Goal: Task Accomplishment & Management: Manage account settings

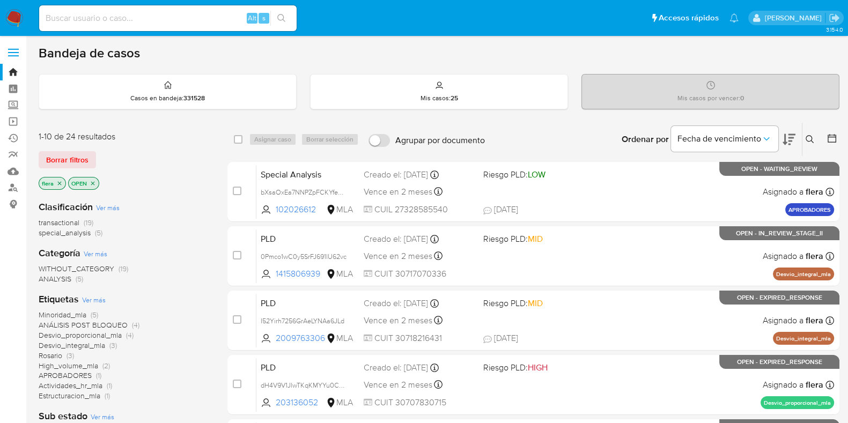
click at [72, 232] on span "special_analysis" at bounding box center [65, 232] width 52 height 11
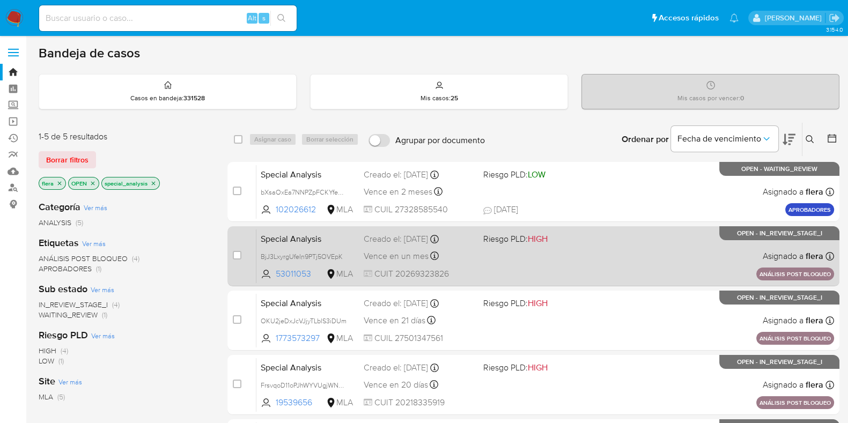
click at [588, 251] on div "Special Analysis BjJ3LxyrgUfeIn9PTj5OVEpK 53011053 MLA Riesgo PLD: HIGH Creado …" at bounding box center [544, 256] width 577 height 54
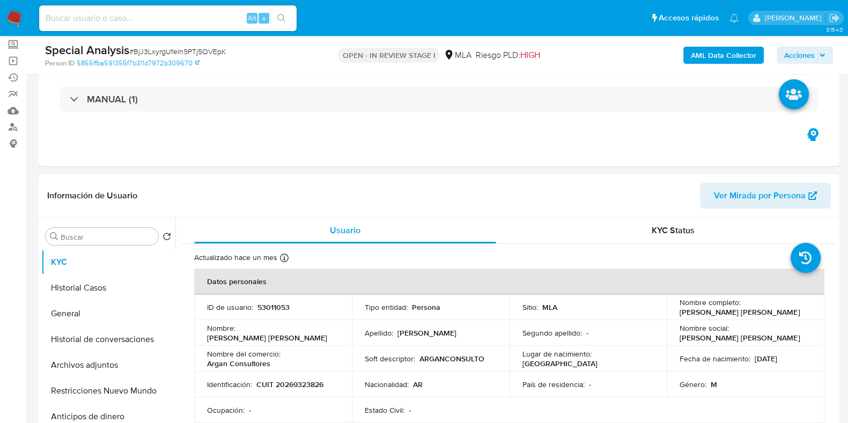
scroll to position [66, 0]
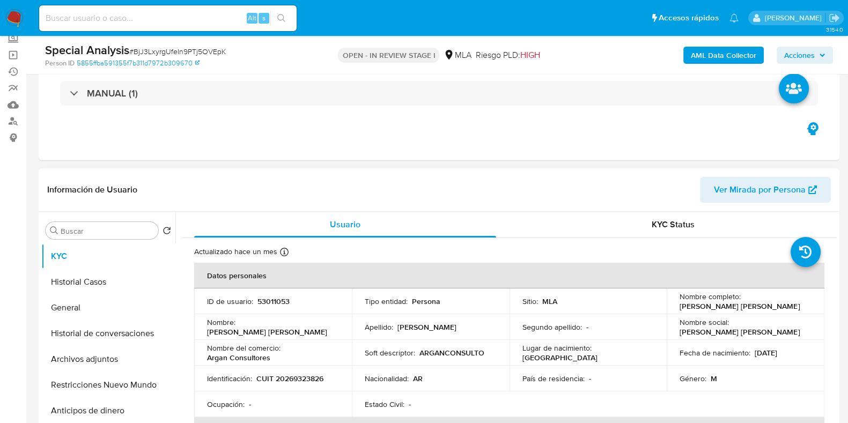
select select "10"
click at [277, 301] on p "53011053" at bounding box center [273, 302] width 32 height 10
copy p "53011053"
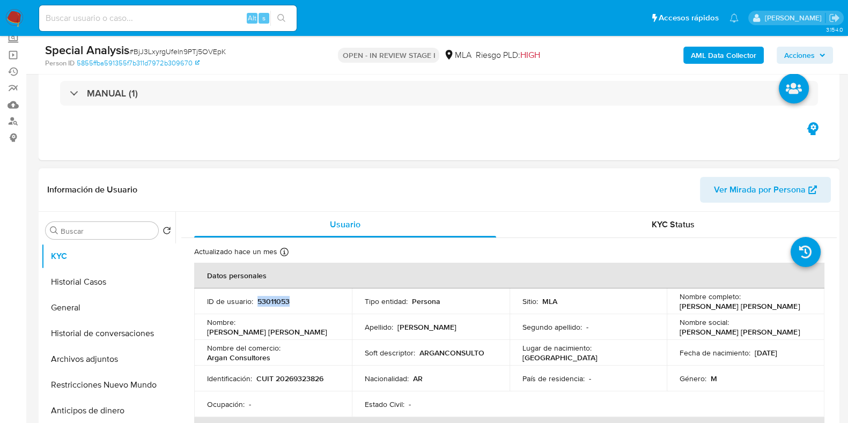
copy p "53011053"
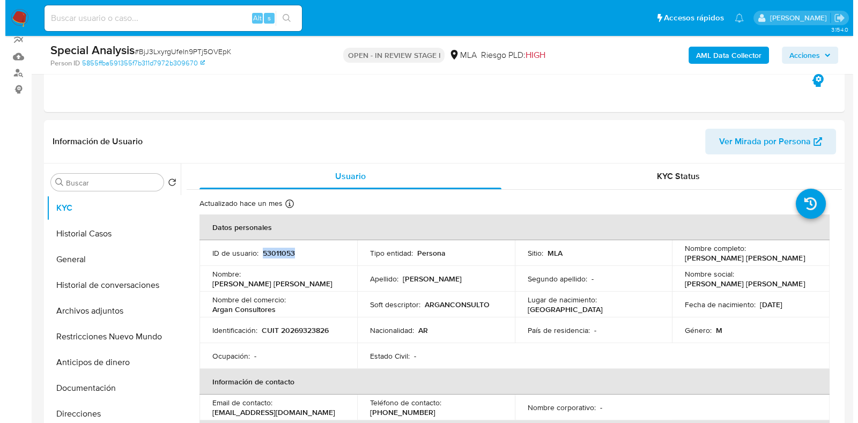
scroll to position [134, 0]
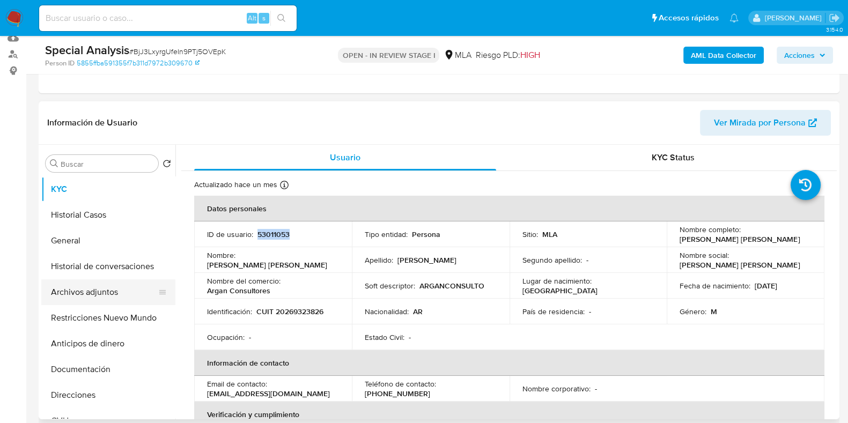
click at [100, 287] on button "Archivos adjuntos" at bounding box center [103, 292] width 125 height 26
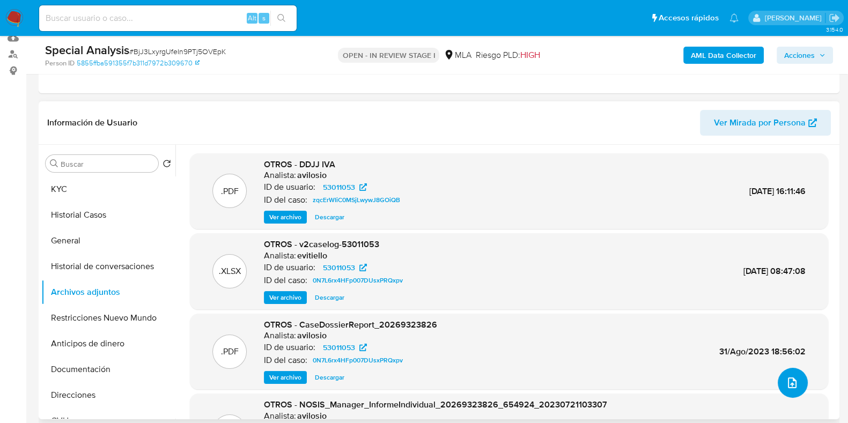
click at [779, 386] on button "upload-file" at bounding box center [792, 383] width 30 height 30
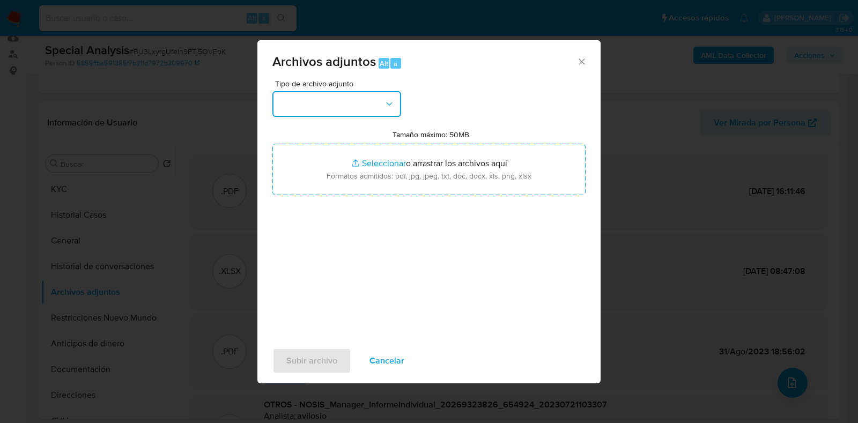
click at [330, 108] on button "button" at bounding box center [336, 104] width 129 height 26
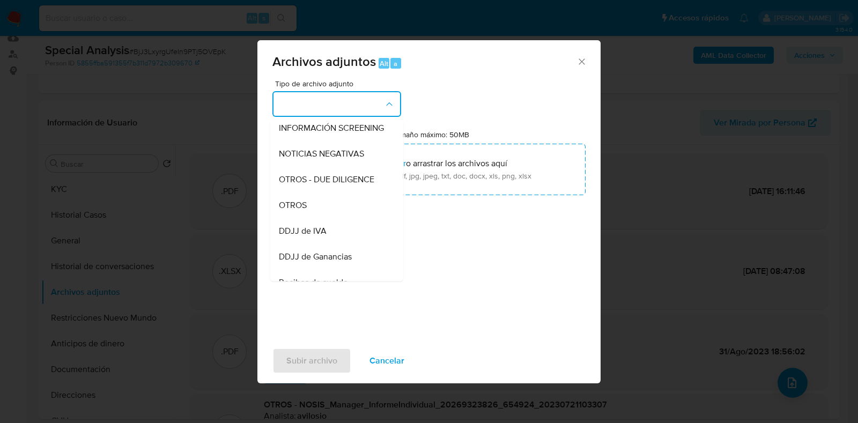
click at [322, 212] on div "OTROS" at bounding box center [333, 205] width 109 height 26
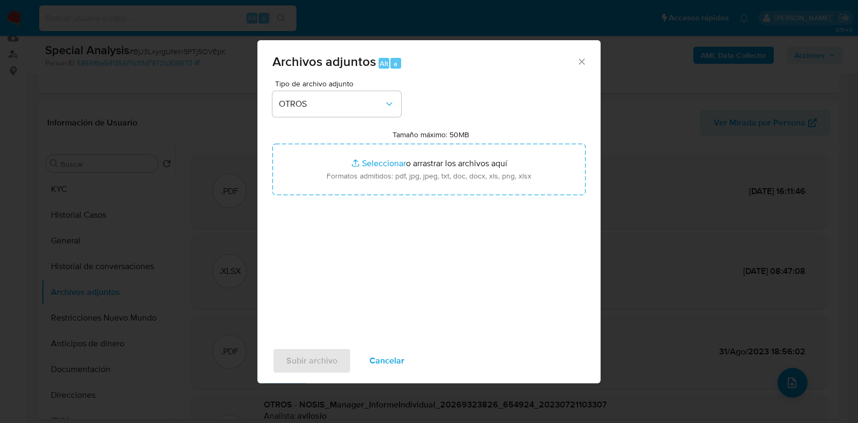
click at [581, 61] on icon "Cerrar" at bounding box center [582, 61] width 6 height 6
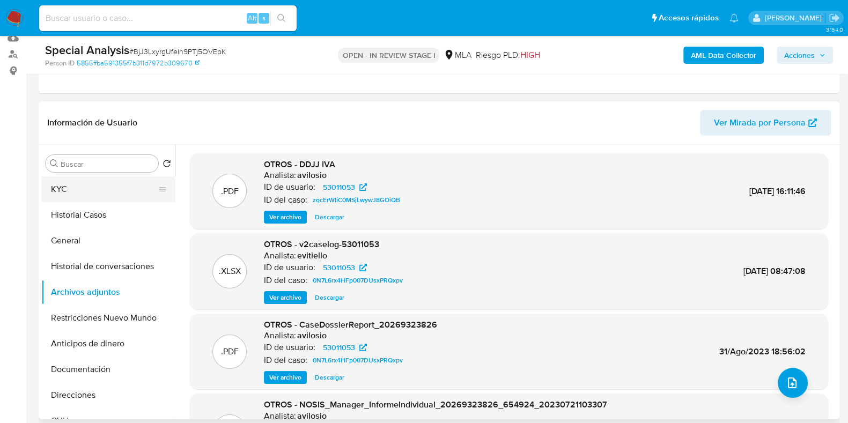
click at [82, 187] on button "KYC" at bounding box center [103, 189] width 125 height 26
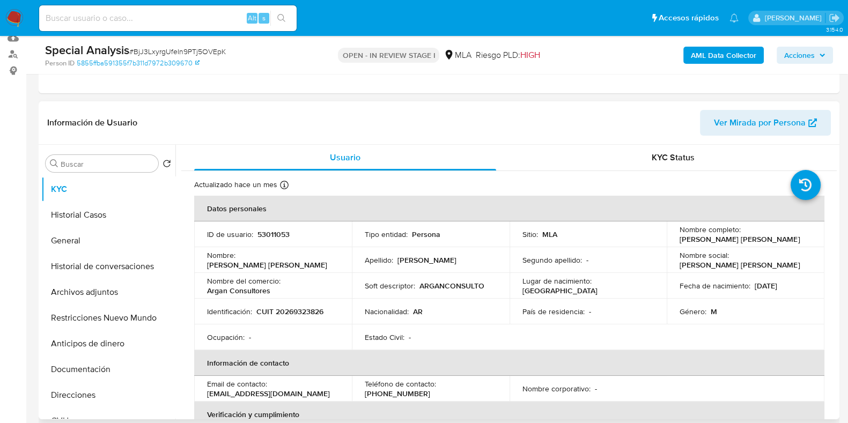
click at [311, 309] on p "CUIT 20269323826" at bounding box center [289, 312] width 67 height 10
copy p "20269323826"
click at [100, 293] on button "Archivos adjuntos" at bounding box center [103, 292] width 125 height 26
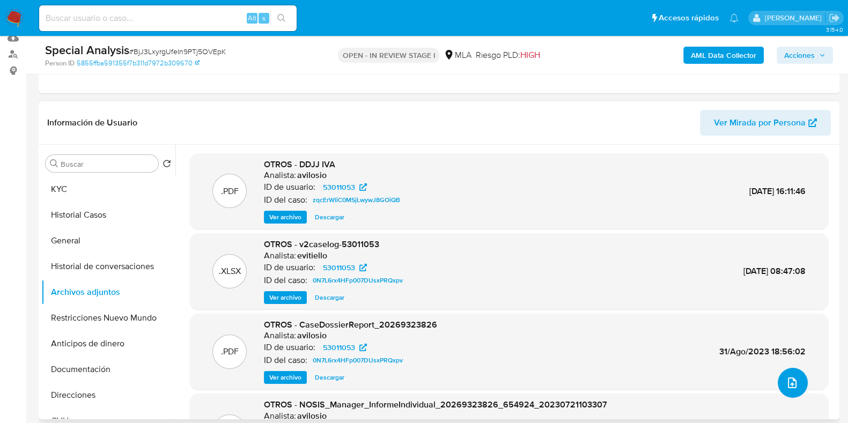
click at [788, 388] on span "upload-file" at bounding box center [792, 382] width 12 height 13
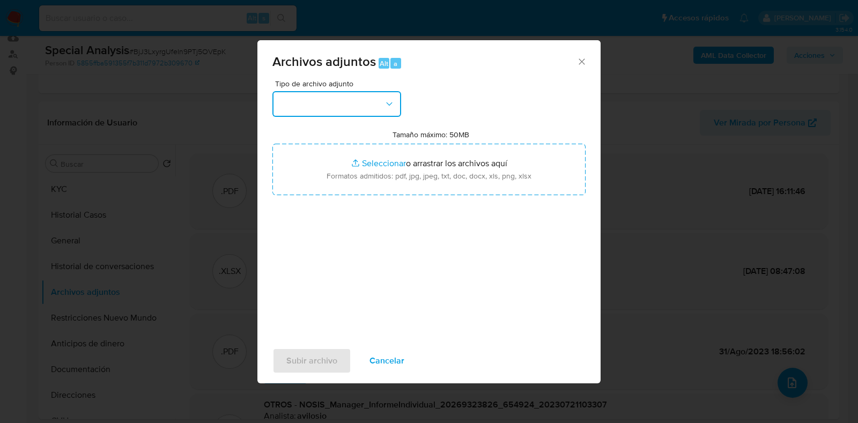
click at [333, 99] on button "button" at bounding box center [336, 104] width 129 height 26
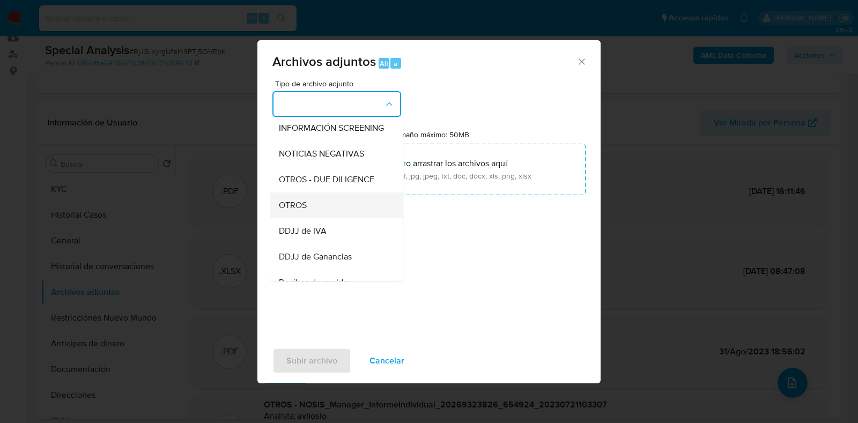
click at [350, 218] on div "OTROS" at bounding box center [333, 205] width 109 height 26
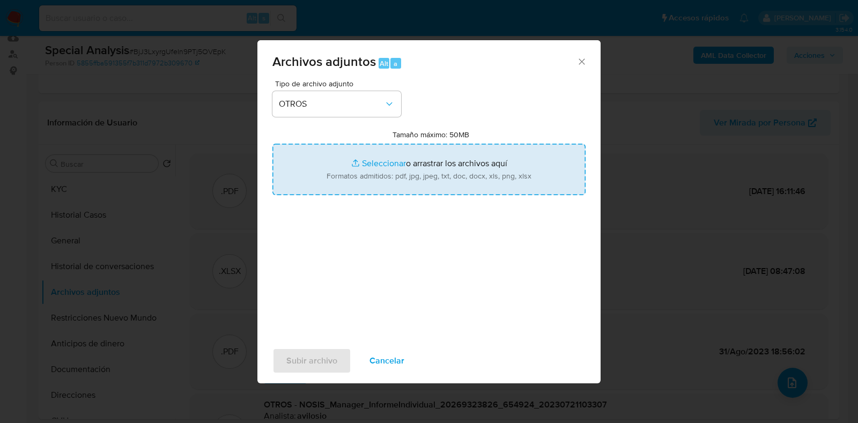
type input "C:\fakepath\NOSIS_Manager_InformeIndividual_20269323826_654932_20250818110230.p…"
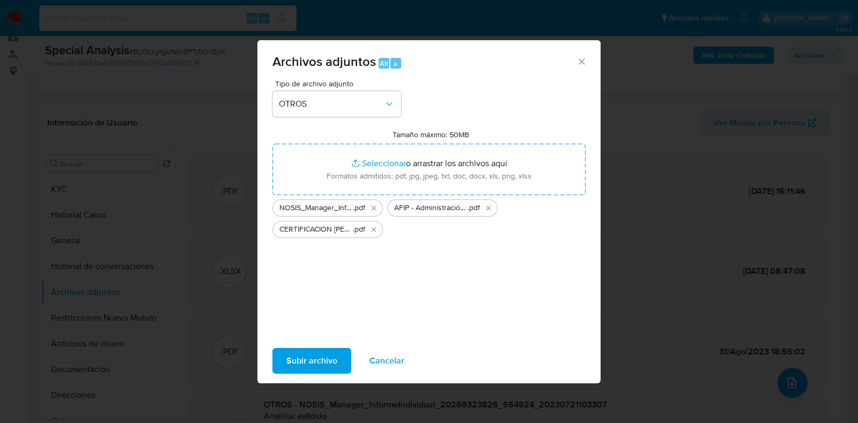
click at [312, 368] on span "Subir archivo" at bounding box center [311, 361] width 51 height 24
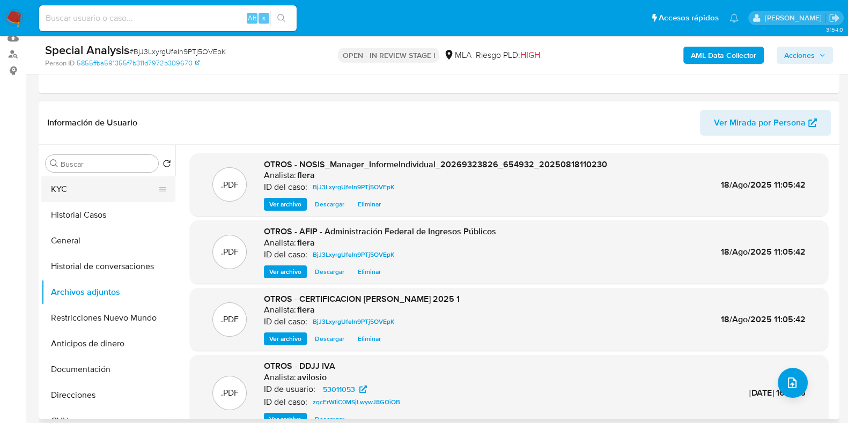
click at [83, 190] on button "KYC" at bounding box center [103, 189] width 125 height 26
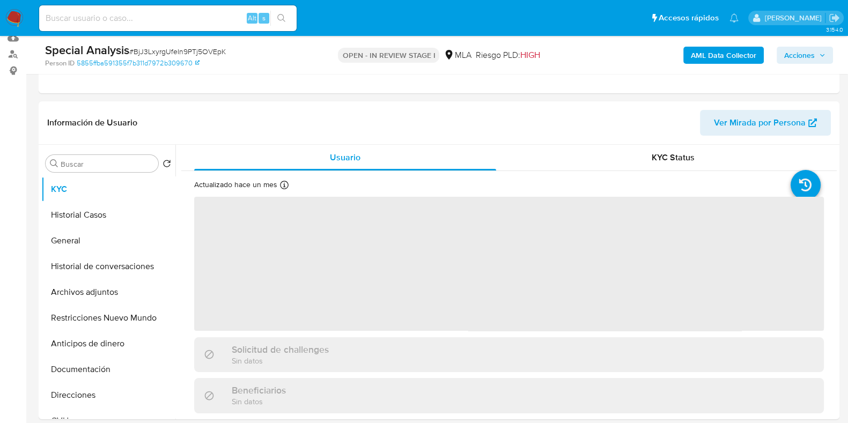
click at [803, 65] on div "AML Data Collector Acciones" at bounding box center [703, 54] width 260 height 25
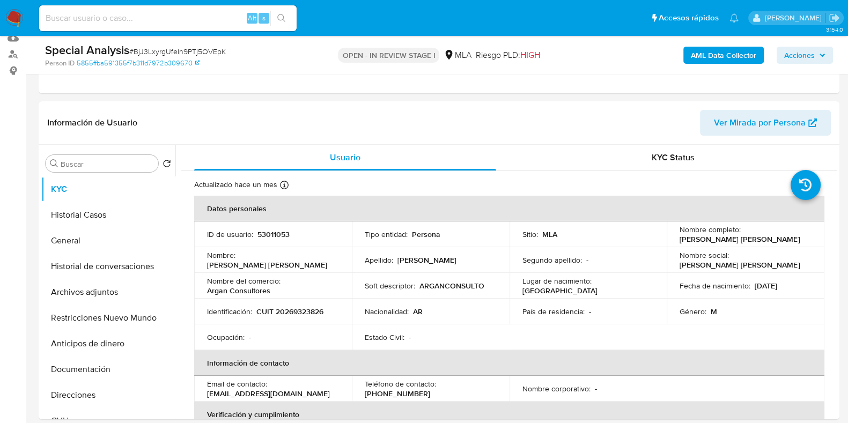
click at [812, 52] on span "Acciones" at bounding box center [799, 55] width 31 height 17
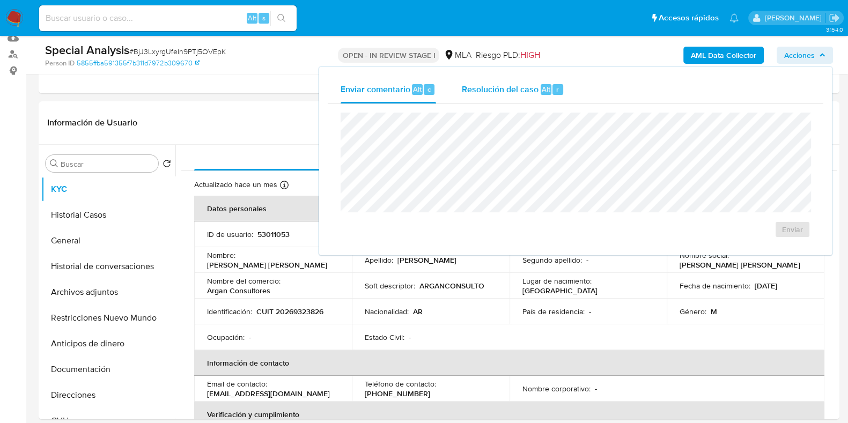
click at [542, 98] on div "Resolución del caso Alt r" at bounding box center [513, 90] width 102 height 28
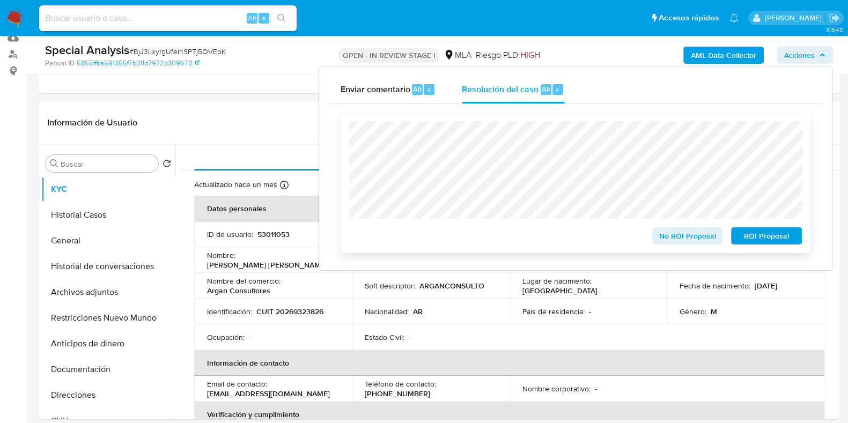
click at [693, 234] on span "No ROI Proposal" at bounding box center [688, 235] width 56 height 15
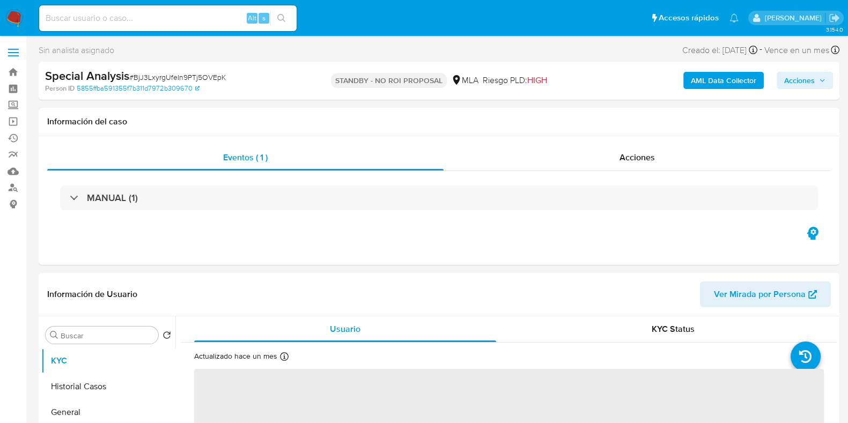
select select "10"
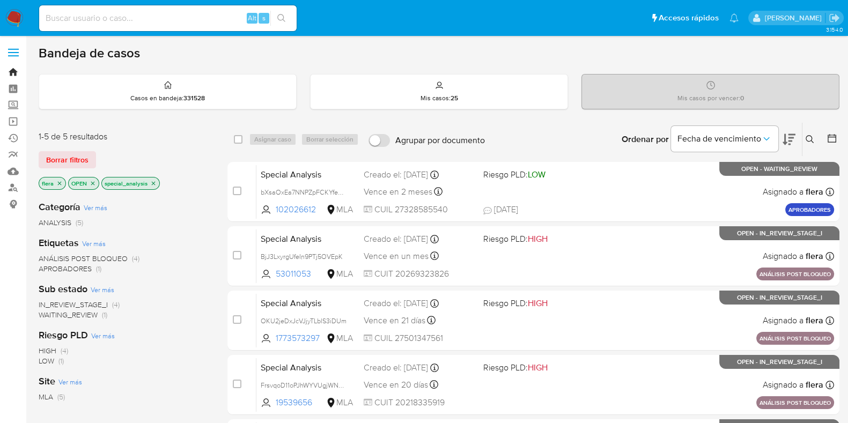
click at [17, 75] on link "Bandeja" at bounding box center [64, 72] width 128 height 17
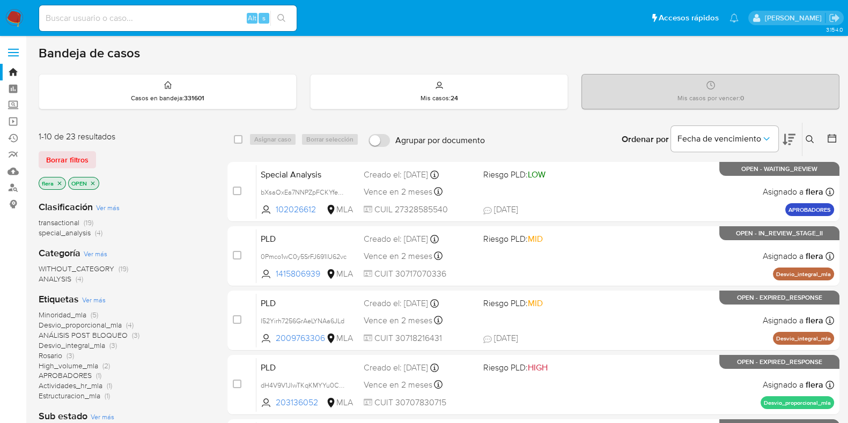
click at [72, 227] on span "special_analysis" at bounding box center [65, 232] width 52 height 11
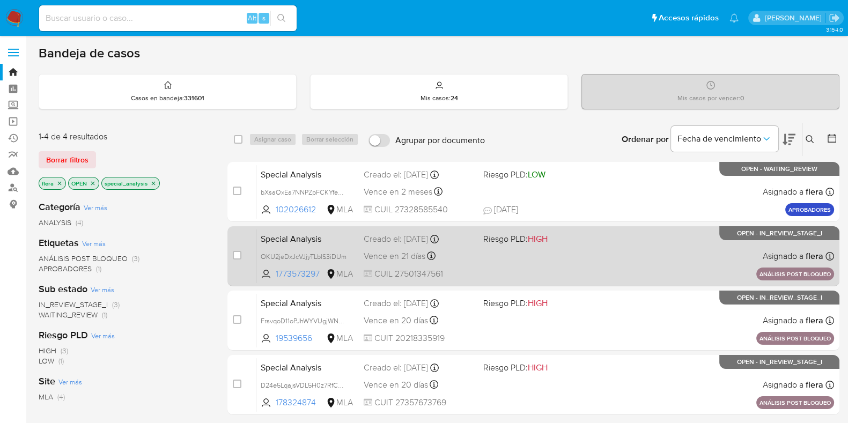
click at [508, 260] on div "Special Analysis OKU2jeDxJcVJjyTLblS3iDUm 1773573297 MLA Riesgo PLD: HIGH Cread…" at bounding box center [544, 256] width 577 height 54
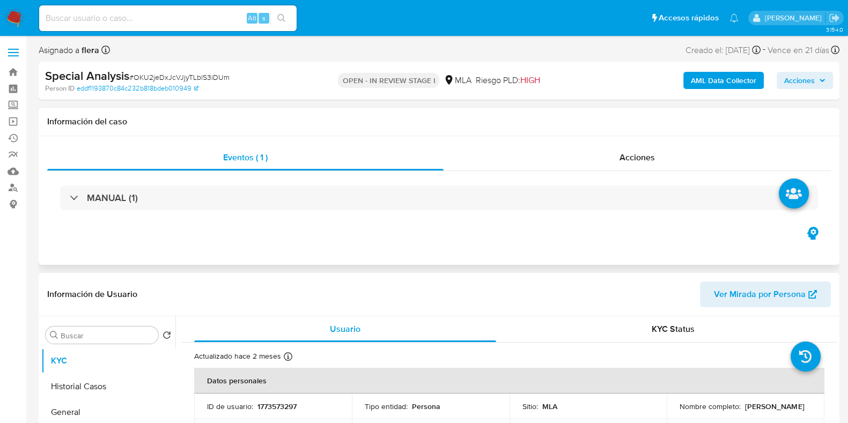
select select "10"
click at [290, 409] on p "1773573297" at bounding box center [276, 407] width 39 height 10
copy p "1773573297"
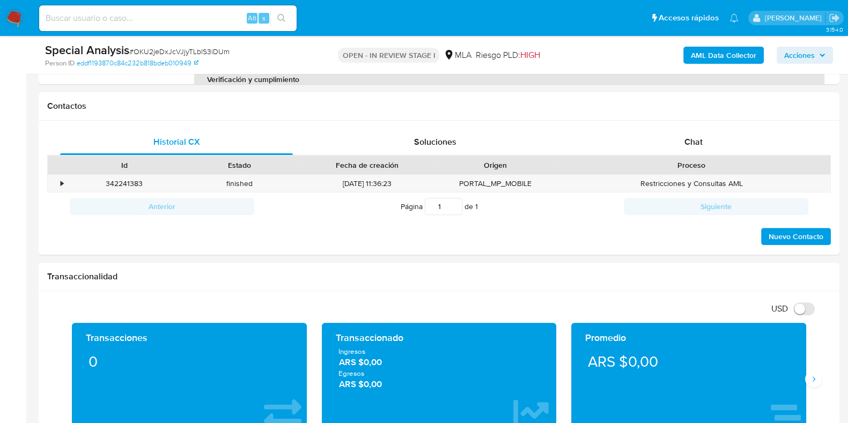
scroll to position [268, 0]
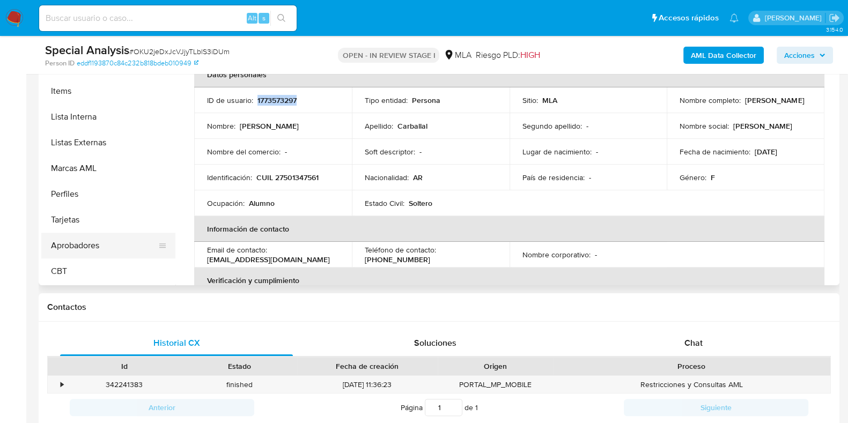
click at [98, 246] on button "Aprobadores" at bounding box center [103, 246] width 125 height 26
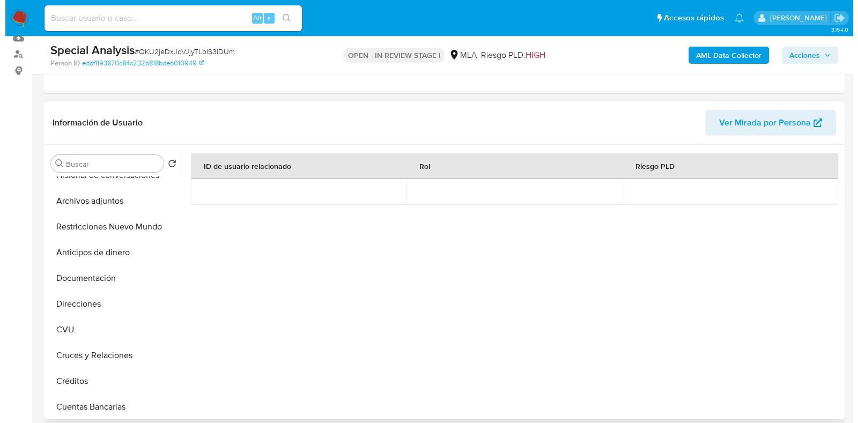
scroll to position [0, 0]
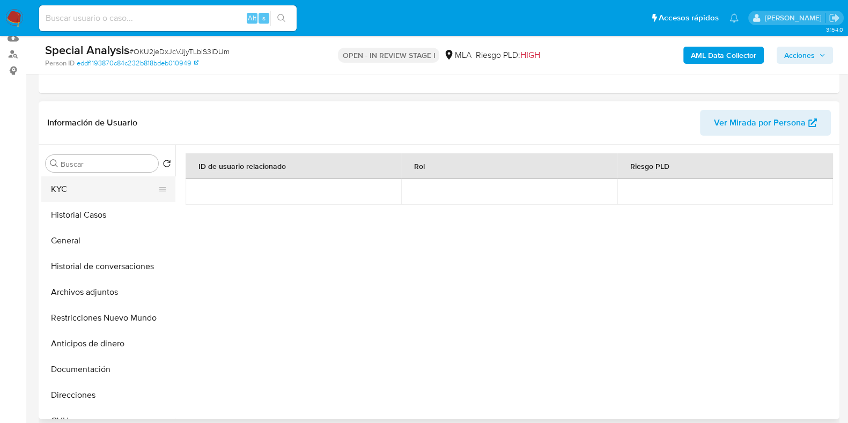
click at [75, 198] on button "KYC" at bounding box center [103, 189] width 125 height 26
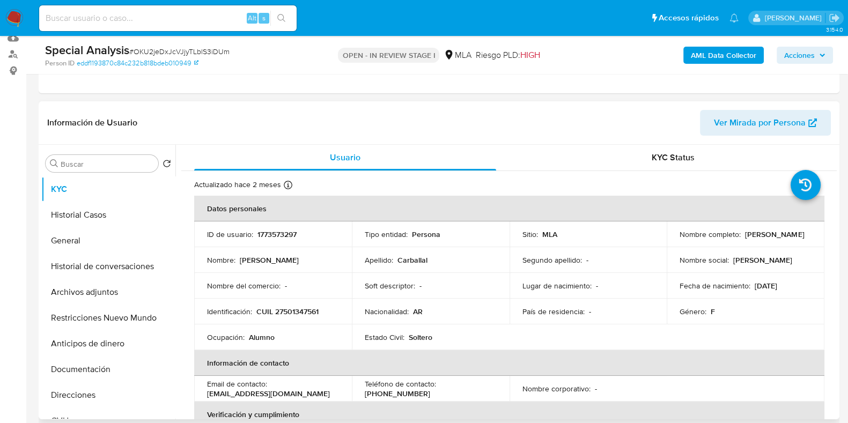
click at [279, 237] on p "1773573297" at bounding box center [276, 234] width 39 height 10
copy p "1773573297"
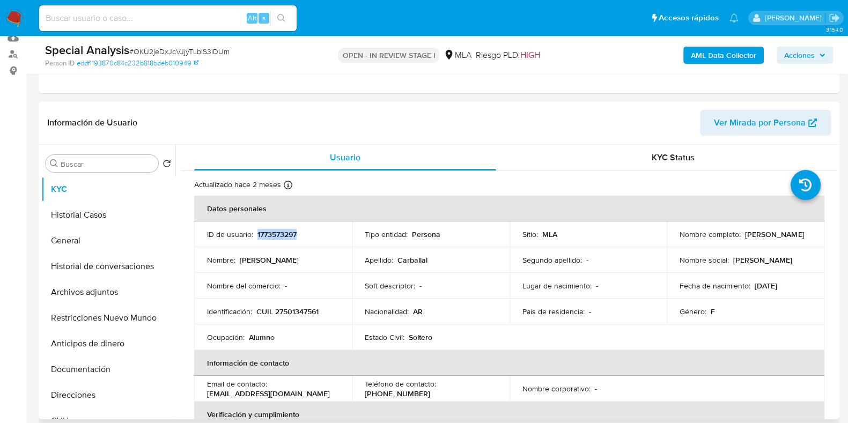
drag, startPoint x: 796, startPoint y: 236, endPoint x: 740, endPoint y: 234, distance: 55.8
click at [740, 234] on div "Nombre completo : Olivia Carballal" at bounding box center [745, 234] width 132 height 10
copy p "Olivia Carballal"
click at [286, 234] on p "1773573297" at bounding box center [276, 234] width 39 height 10
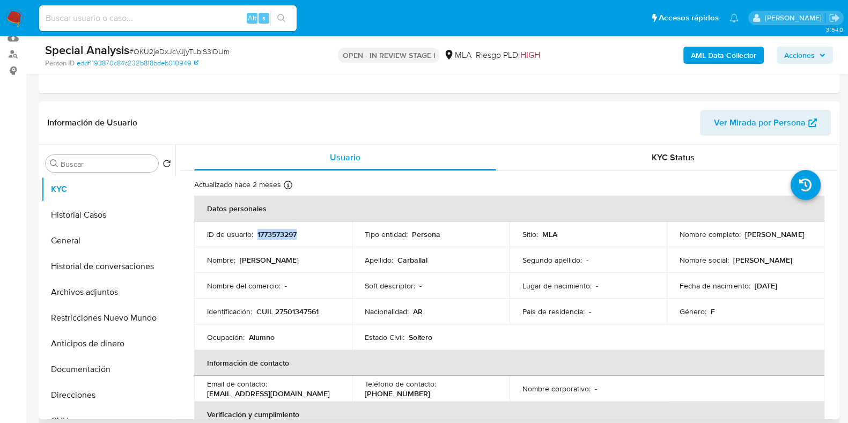
copy p "1773573297"
drag, startPoint x: 739, startPoint y: 233, endPoint x: 792, endPoint y: 235, distance: 53.2
click at [792, 235] on div "Nombre completo : Olivia Carballal" at bounding box center [745, 234] width 132 height 10
copy div "Olivia Carballal"
click at [291, 307] on p "CUIL 27501347561" at bounding box center [287, 312] width 62 height 10
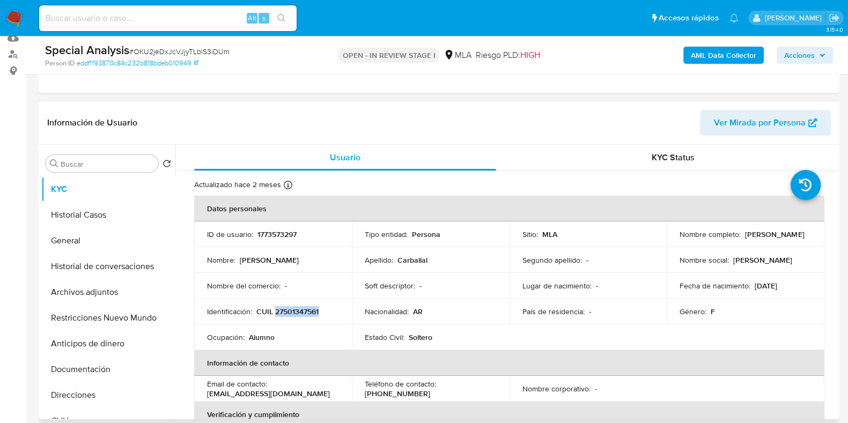
click at [291, 307] on p "CUIL 27501347561" at bounding box center [287, 312] width 62 height 10
copy p "27501347561"
click at [85, 291] on button "Archivos adjuntos" at bounding box center [103, 292] width 125 height 26
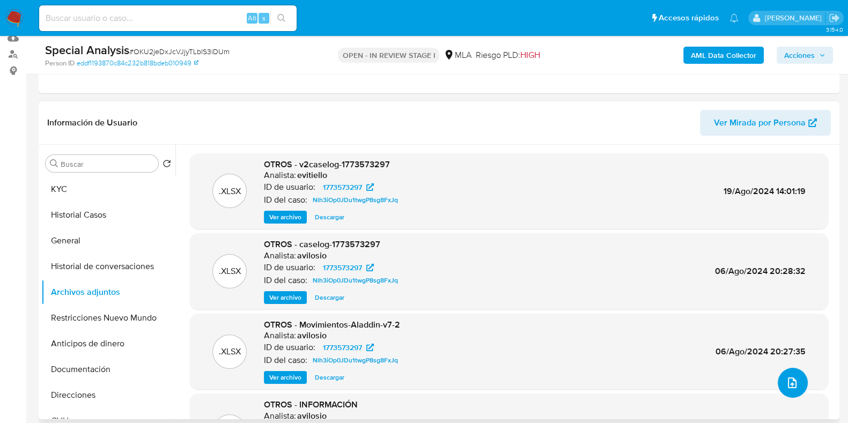
click at [789, 386] on icon "upload-file" at bounding box center [792, 382] width 13 height 13
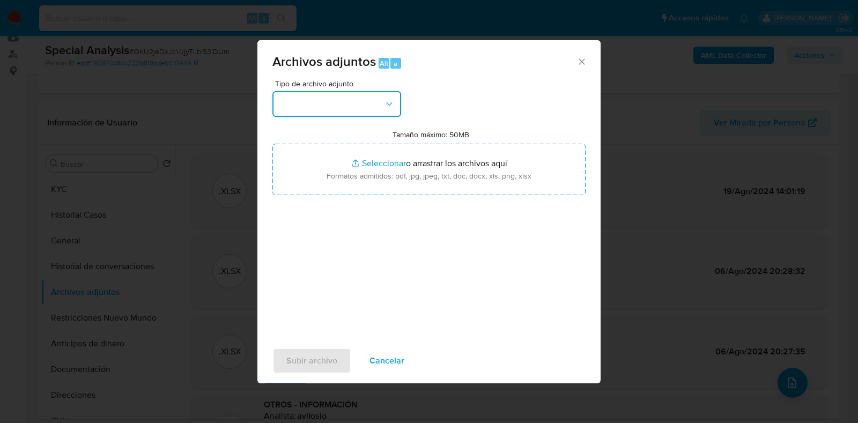
click at [363, 103] on button "button" at bounding box center [336, 104] width 129 height 26
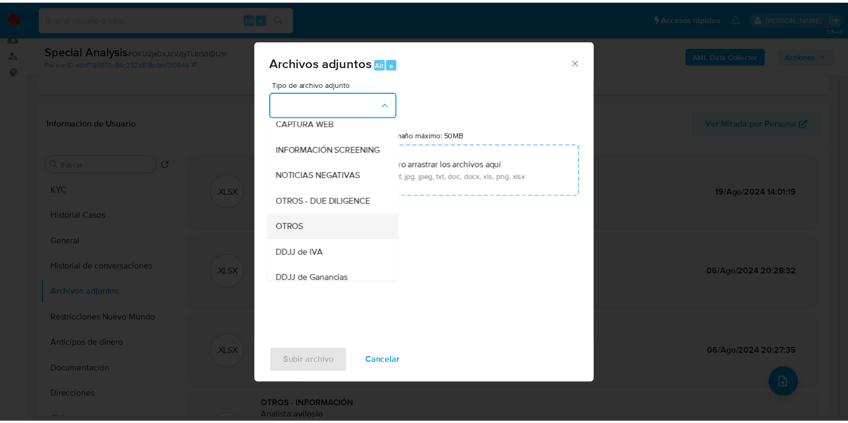
scroll to position [134, 0]
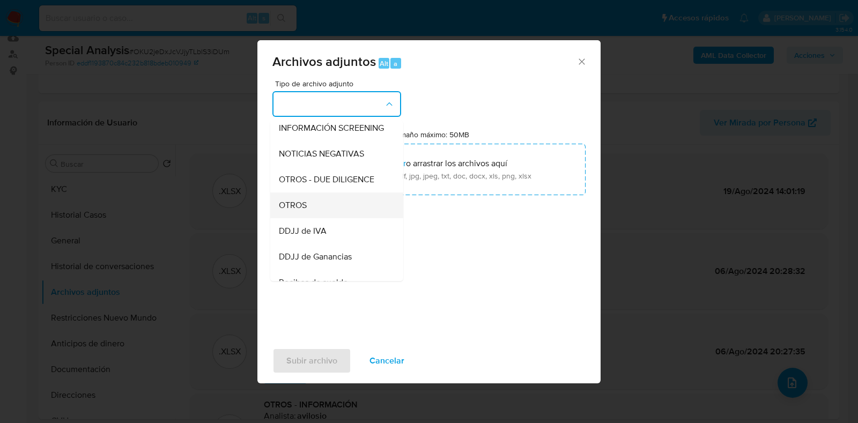
click at [334, 218] on div "OTROS" at bounding box center [333, 205] width 109 height 26
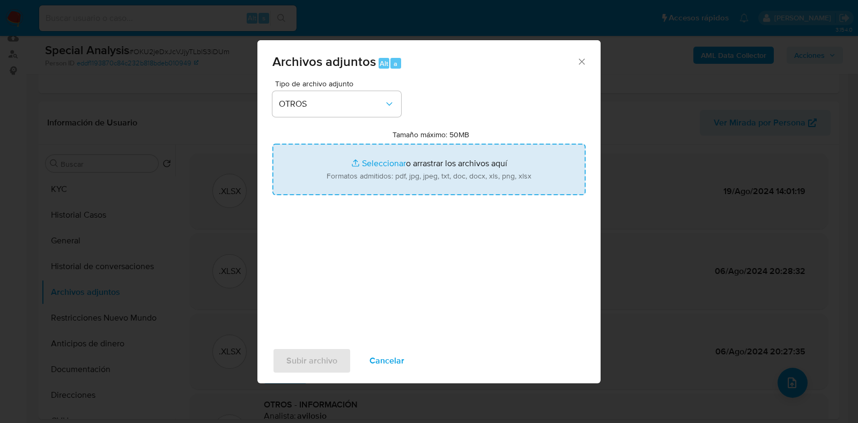
type input "C:\fakepath\NOSIS_Manager_InformeIndividual_30710261357_654932_20250818125532.p…"
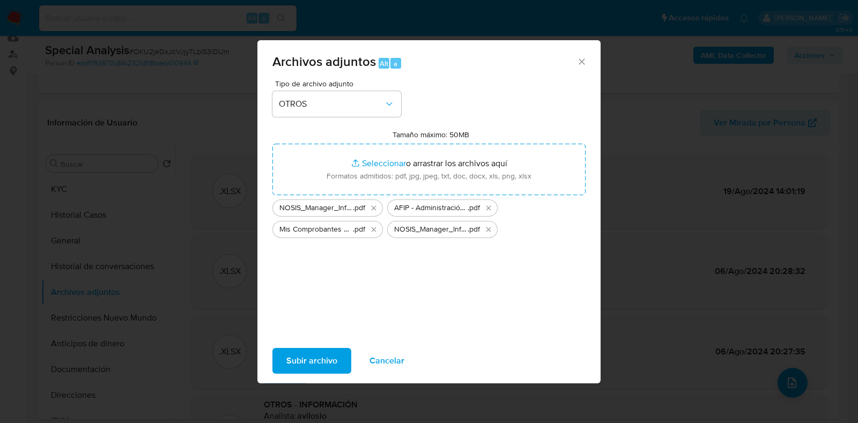
click at [321, 359] on span "Subir archivo" at bounding box center [311, 361] width 51 height 24
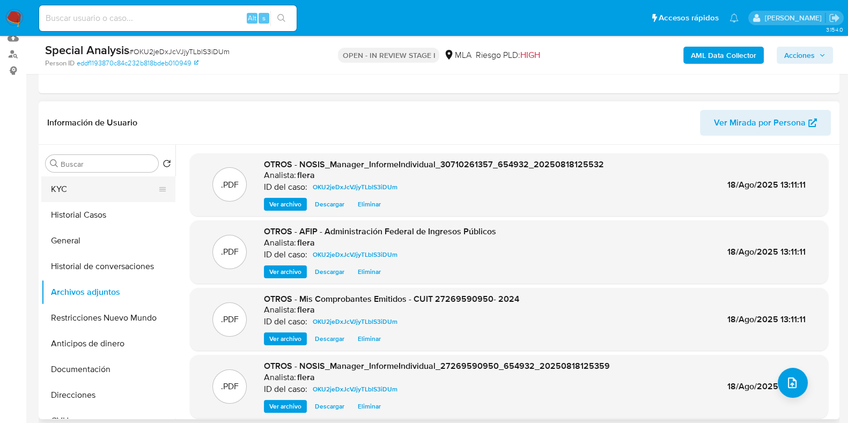
click at [88, 197] on button "KYC" at bounding box center [103, 189] width 125 height 26
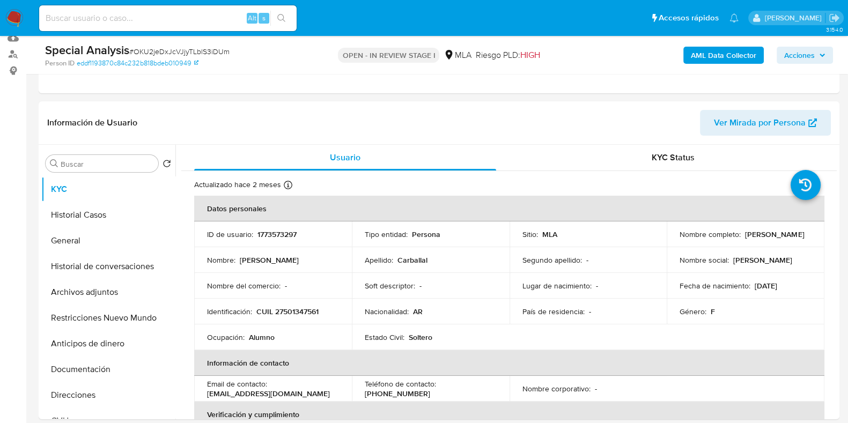
click at [810, 50] on span "Acciones" at bounding box center [799, 55] width 31 height 17
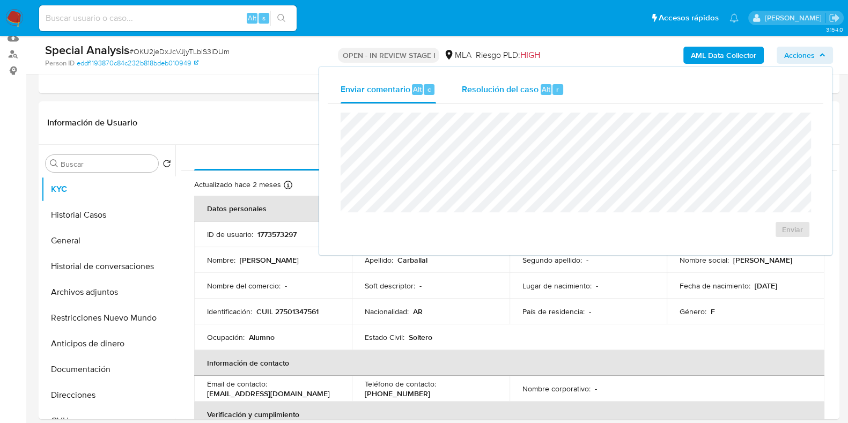
click at [525, 93] on span "Resolución del caso" at bounding box center [500, 89] width 77 height 12
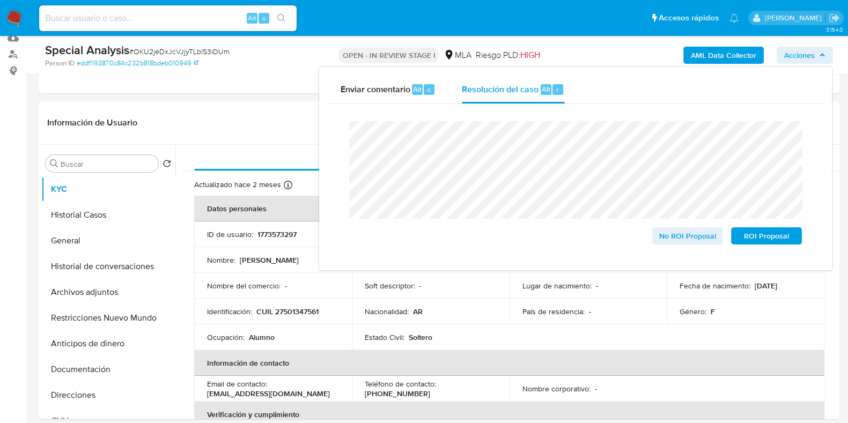
click at [716, 51] on b "AML Data Collector" at bounding box center [723, 55] width 65 height 17
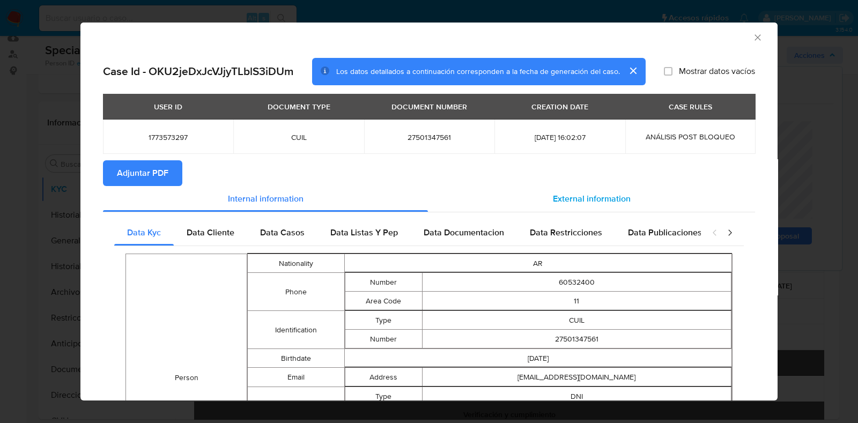
click at [603, 190] on div "External information" at bounding box center [591, 199] width 327 height 26
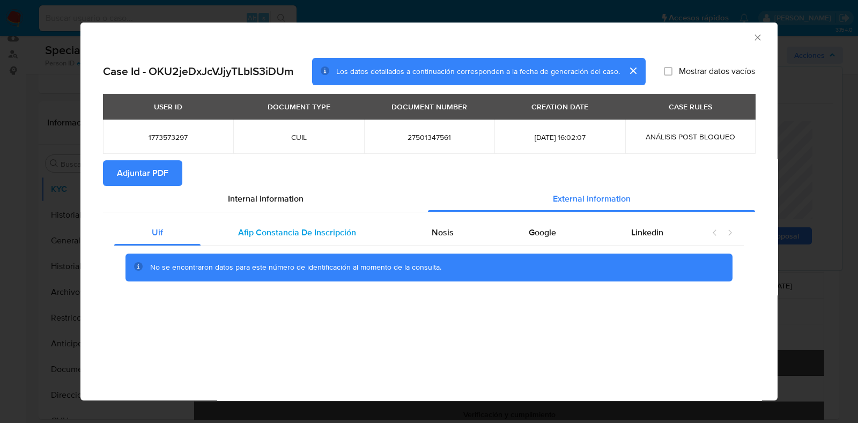
click at [332, 226] on span "Afip Constancia De Inscripción" at bounding box center [297, 232] width 118 height 12
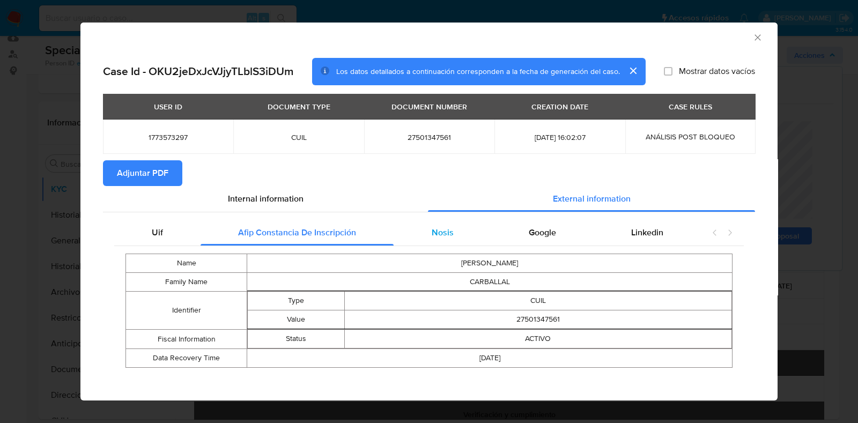
click at [440, 237] on span "Nosis" at bounding box center [443, 232] width 22 height 12
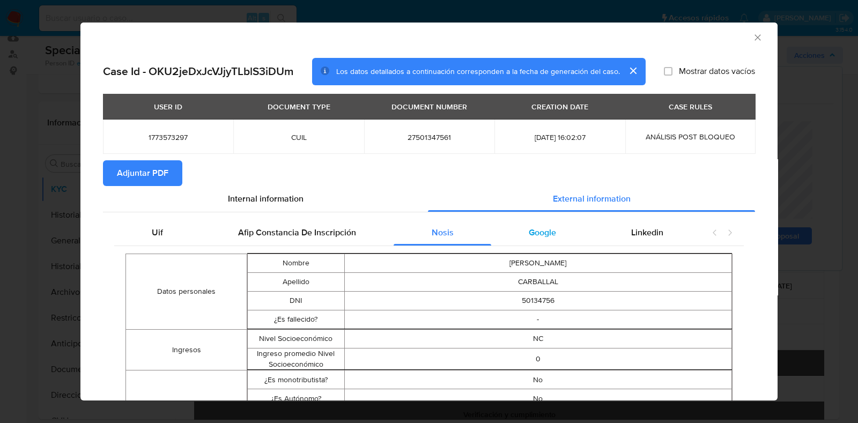
click at [531, 240] on div "Google" at bounding box center [542, 233] width 102 height 26
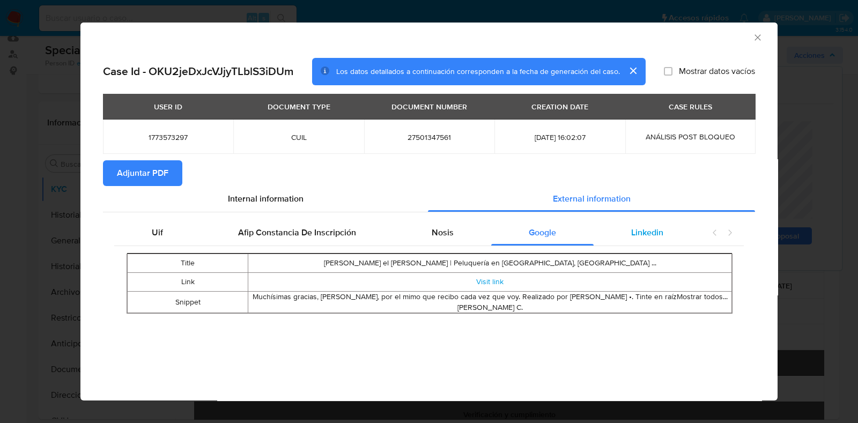
click at [632, 236] on span "Linkedin" at bounding box center [647, 232] width 32 height 12
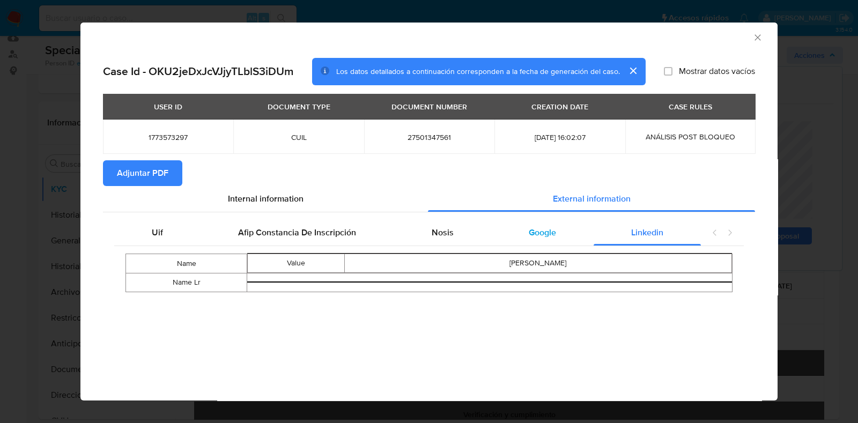
click at [547, 240] on div "Google" at bounding box center [542, 233] width 102 height 26
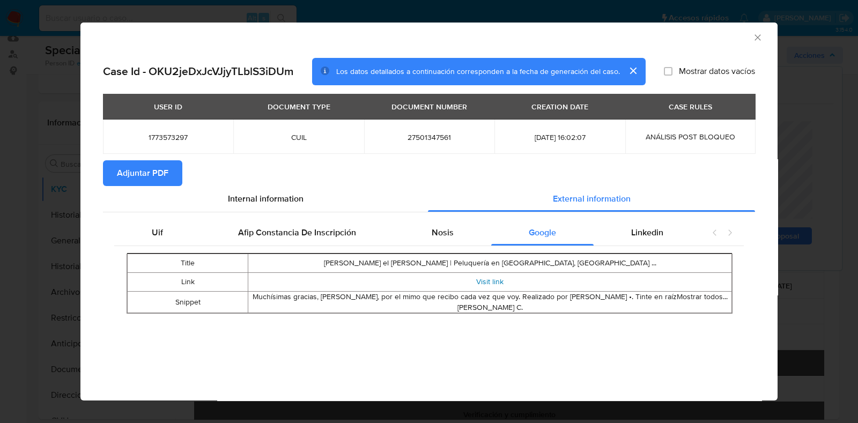
click at [493, 280] on link "Visit link" at bounding box center [489, 281] width 27 height 11
click at [142, 171] on span "Adjuntar PDF" at bounding box center [142, 173] width 51 height 24
click at [753, 38] on icon "Cerrar ventana" at bounding box center [757, 37] width 11 height 11
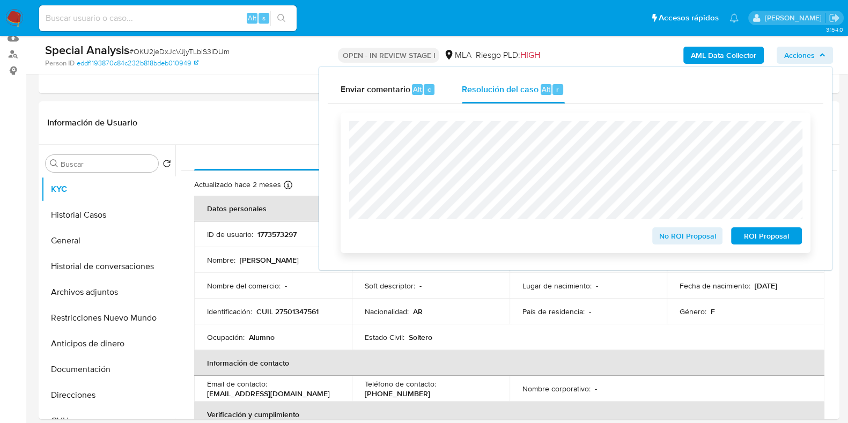
click at [680, 239] on span "No ROI Proposal" at bounding box center [688, 235] width 56 height 15
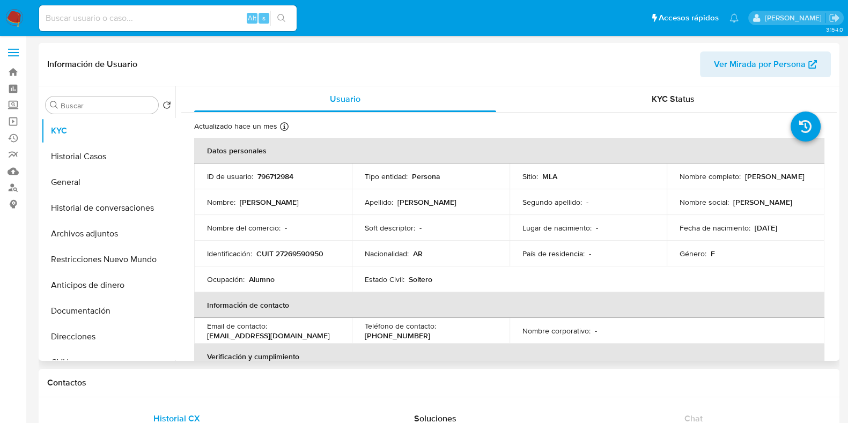
select select "10"
click at [288, 178] on p "796712984" at bounding box center [275, 177] width 36 height 10
copy p "796712984"
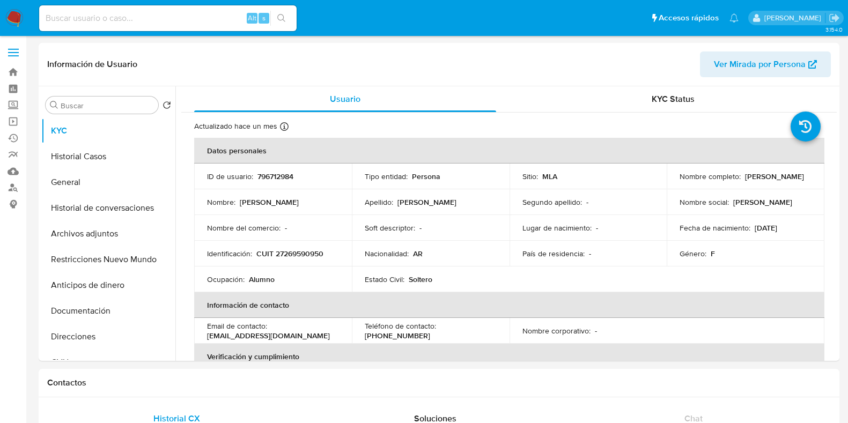
select select "10"
drag, startPoint x: 677, startPoint y: 181, endPoint x: 745, endPoint y: 183, distance: 67.6
click at [745, 181] on p "[PERSON_NAME]" at bounding box center [774, 177] width 59 height 10
drag, startPoint x: 747, startPoint y: 183, endPoint x: 673, endPoint y: 183, distance: 74.5
click at [673, 183] on td "Nombre completo : Paula Jazmin Garbini" at bounding box center [745, 177] width 158 height 26
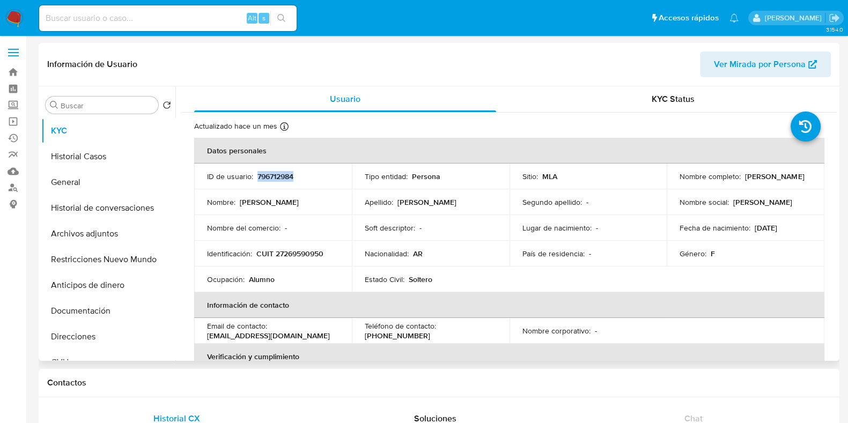
copy p "Paula Jazmin Garbini"
click at [310, 253] on p "CUIT 27269590950" at bounding box center [289, 254] width 67 height 10
copy p "27269590950"
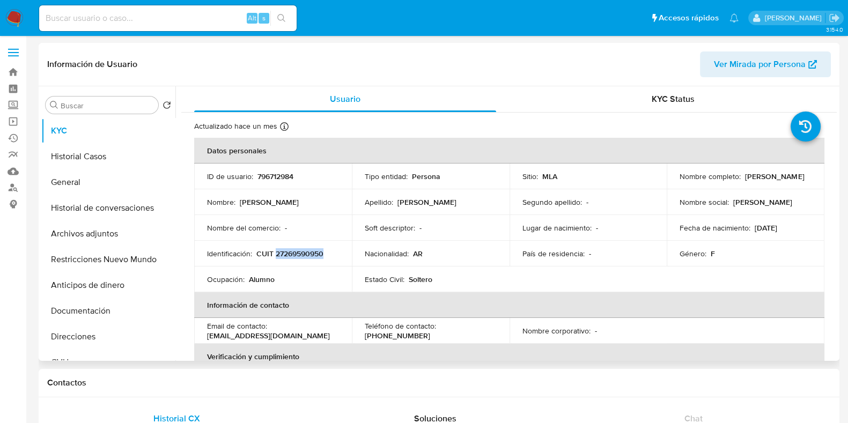
copy p "27269590950"
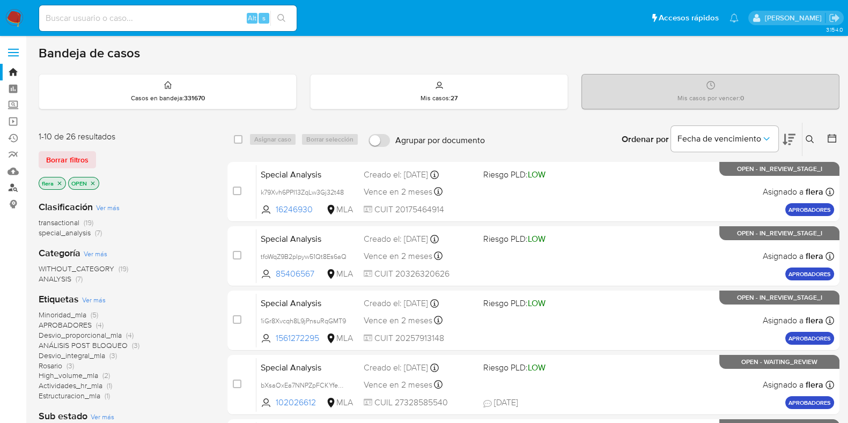
click at [13, 187] on link "Buscador de personas" at bounding box center [64, 188] width 128 height 17
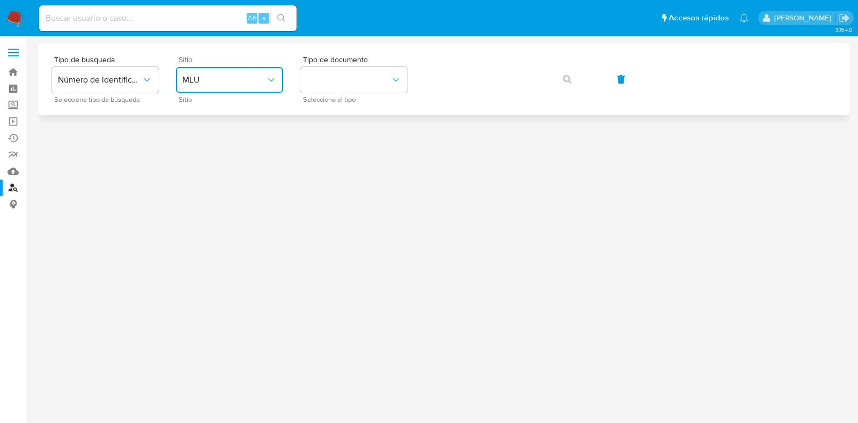
click at [263, 71] on button "MLU" at bounding box center [229, 80] width 107 height 26
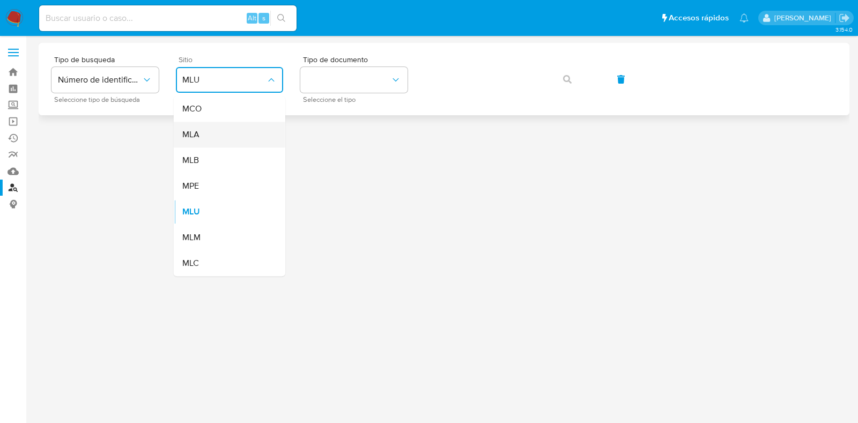
click at [244, 142] on div "MLA" at bounding box center [226, 135] width 88 height 26
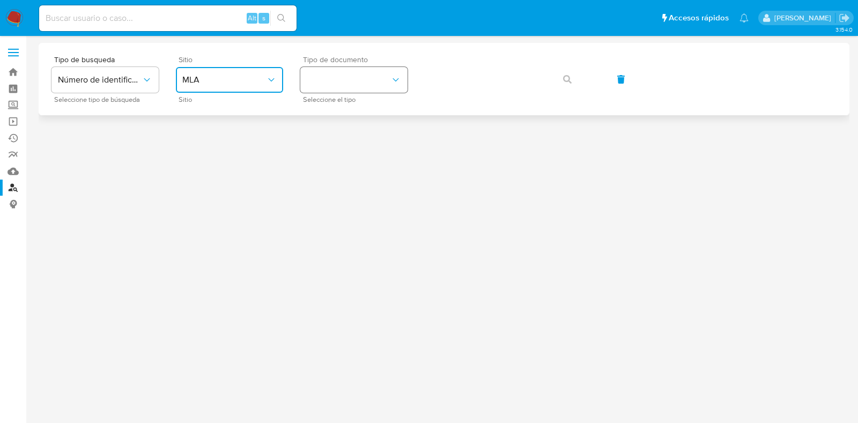
click at [345, 75] on button "identificationType" at bounding box center [353, 80] width 107 height 26
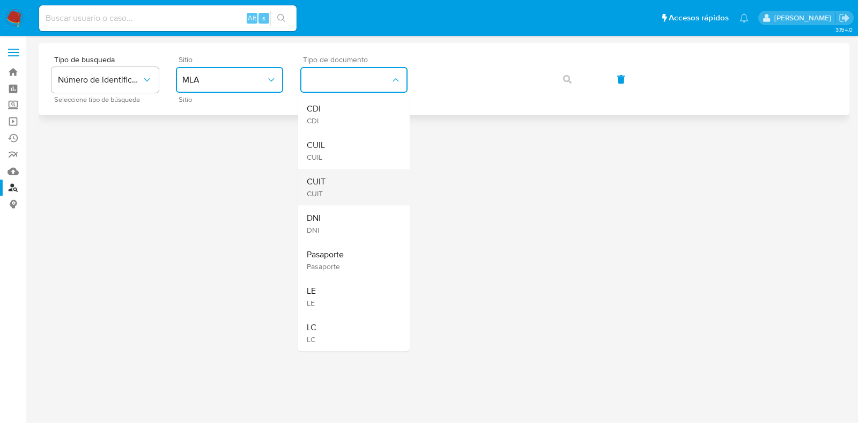
click at [358, 185] on div "CUIT CUIT" at bounding box center [351, 187] width 88 height 36
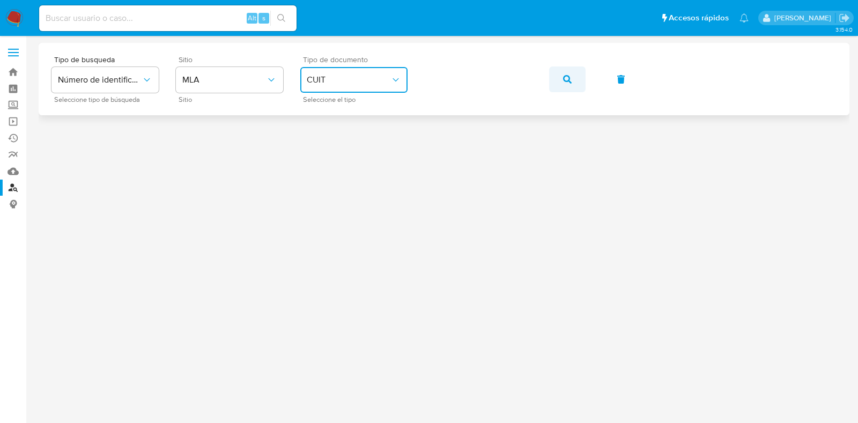
click at [568, 75] on icon "button" at bounding box center [567, 79] width 9 height 9
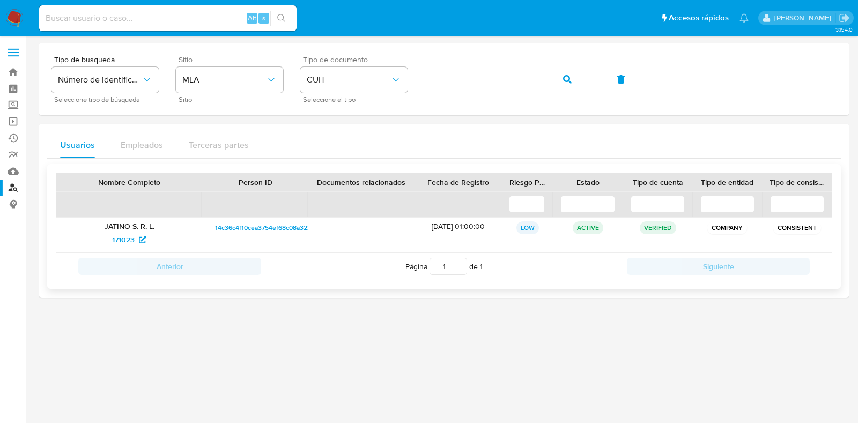
click at [117, 229] on p "JATINO S. R. L." at bounding box center [129, 226] width 131 height 10
click at [121, 239] on span "171023" at bounding box center [123, 239] width 23 height 17
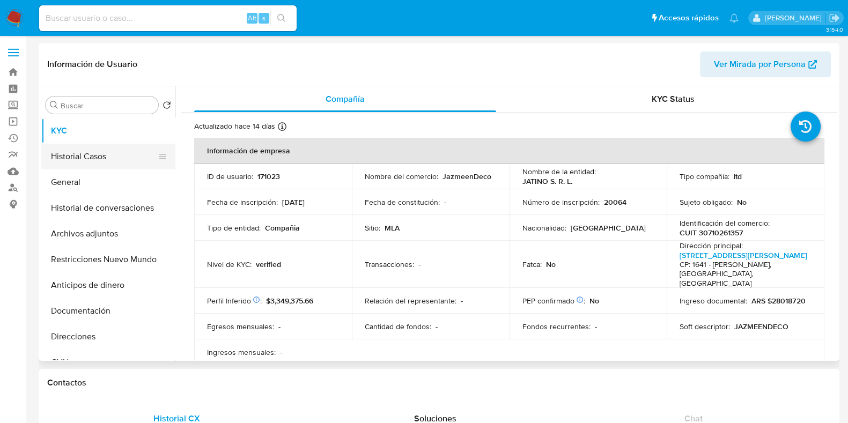
click at [95, 161] on button "Historial Casos" at bounding box center [103, 157] width 125 height 26
select select "10"
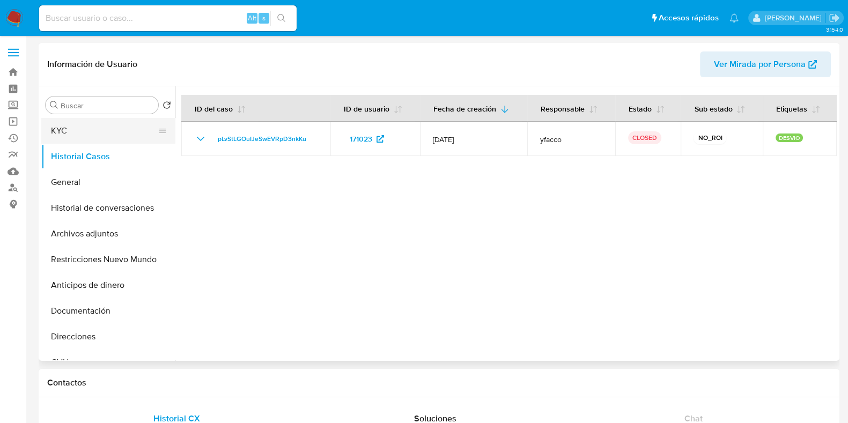
click at [91, 127] on button "KYC" at bounding box center [103, 131] width 125 height 26
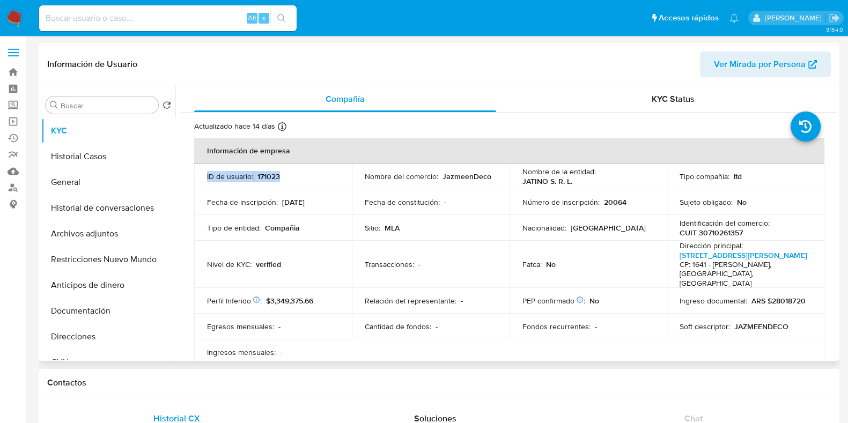
drag, startPoint x: 205, startPoint y: 176, endPoint x: 278, endPoint y: 182, distance: 72.6
click at [278, 182] on td "ID de usuario : 171023" at bounding box center [273, 177] width 158 height 26
copy div "ID de usuario : 171023"
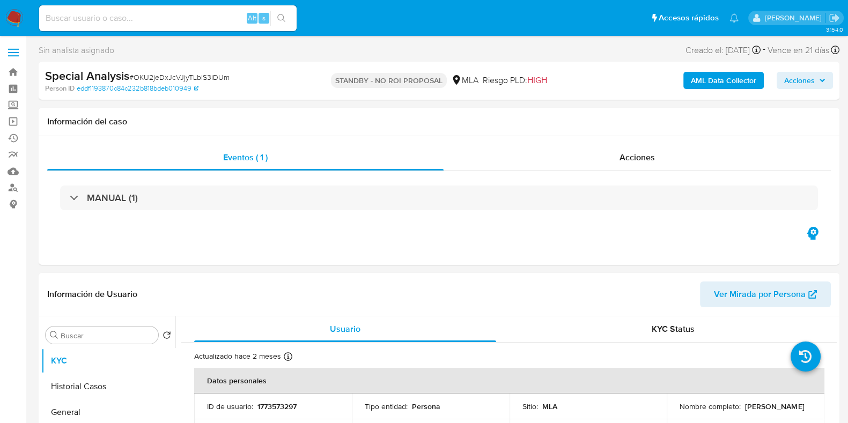
select select "10"
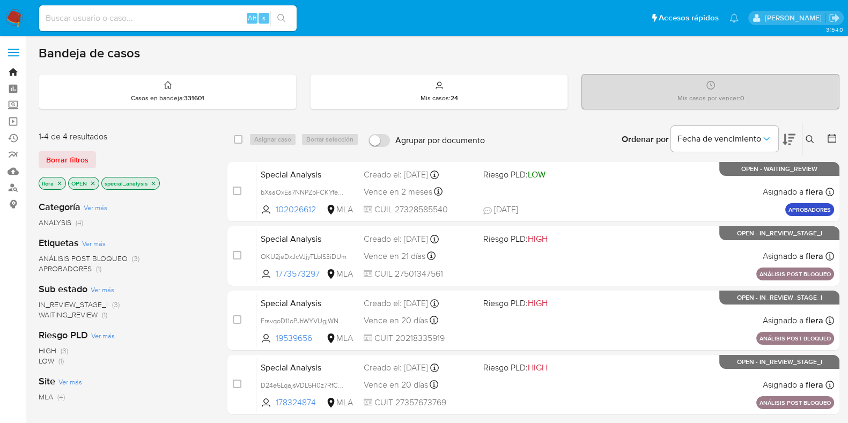
click at [13, 72] on link "Bandeja" at bounding box center [64, 72] width 128 height 17
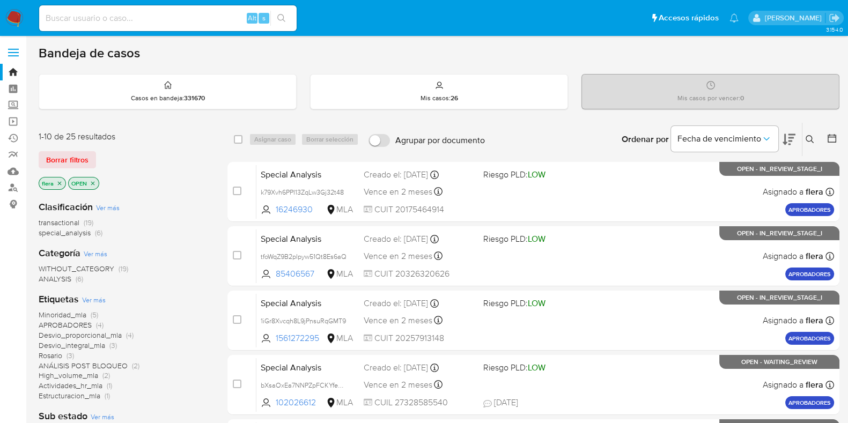
click at [78, 228] on span "special_analysis" at bounding box center [65, 232] width 52 height 11
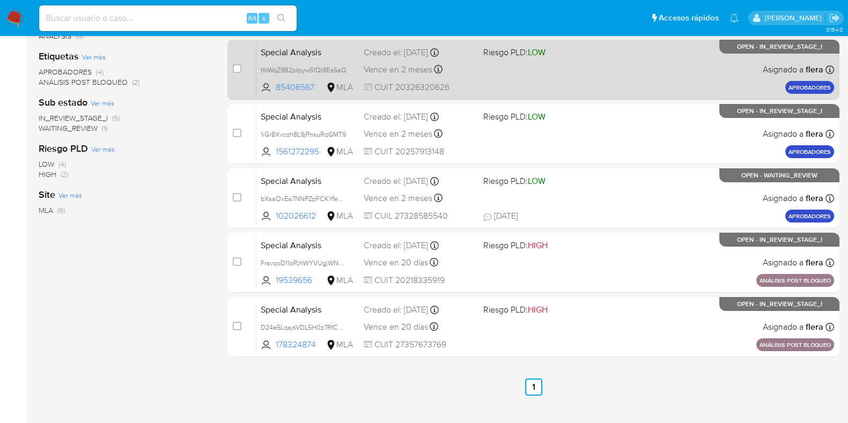
scroll to position [190, 0]
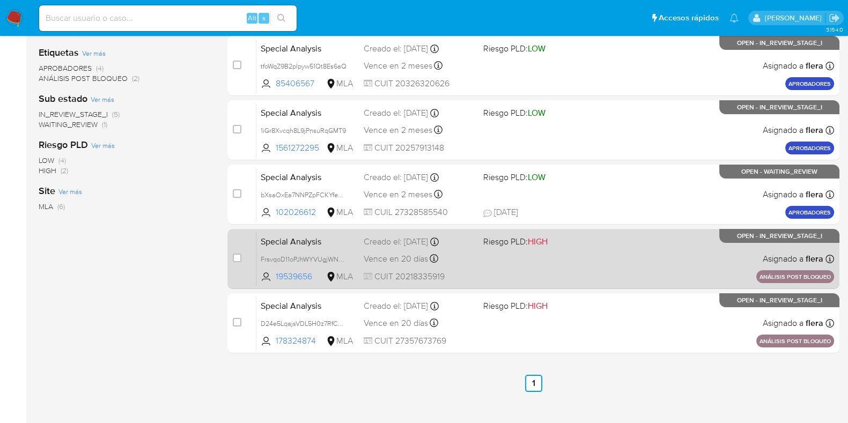
click at [525, 266] on div "Special Analysis FrsvqoD11oPJhWYVUgjWNxPE 19539656 MLA Riesgo PLD: HIGH Creado …" at bounding box center [544, 259] width 577 height 54
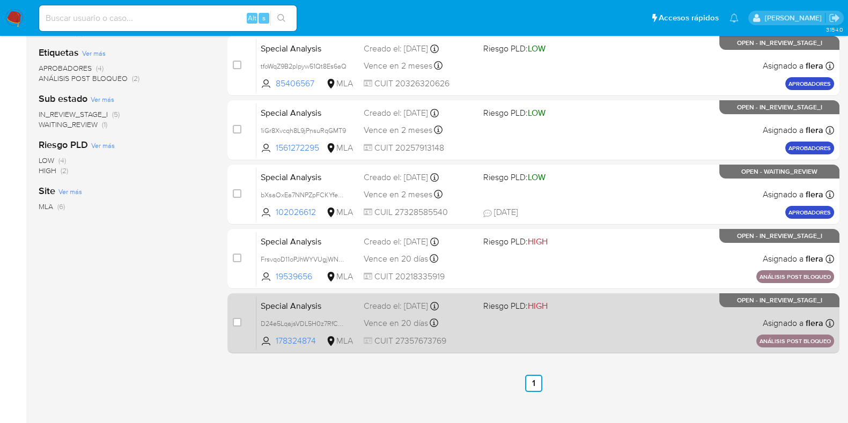
click at [607, 334] on div "Special Analysis D24e5LqajsVDL5H0z7RfCNN6 178324874 MLA Riesgo PLD: HIGH Creado…" at bounding box center [544, 323] width 577 height 54
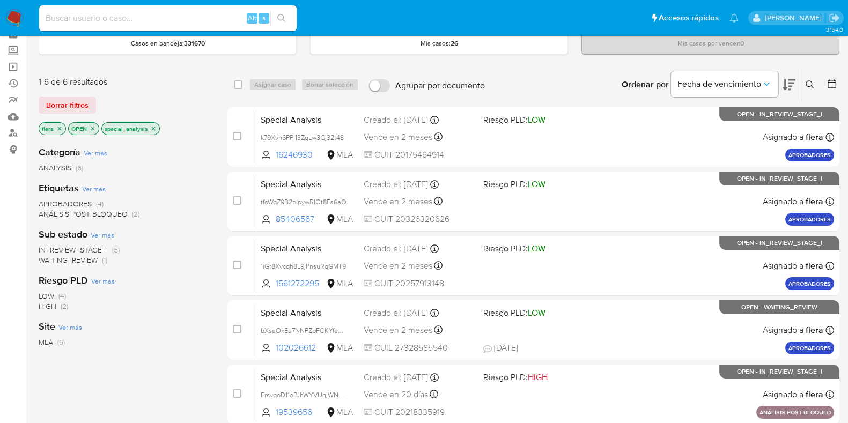
scroll to position [0, 0]
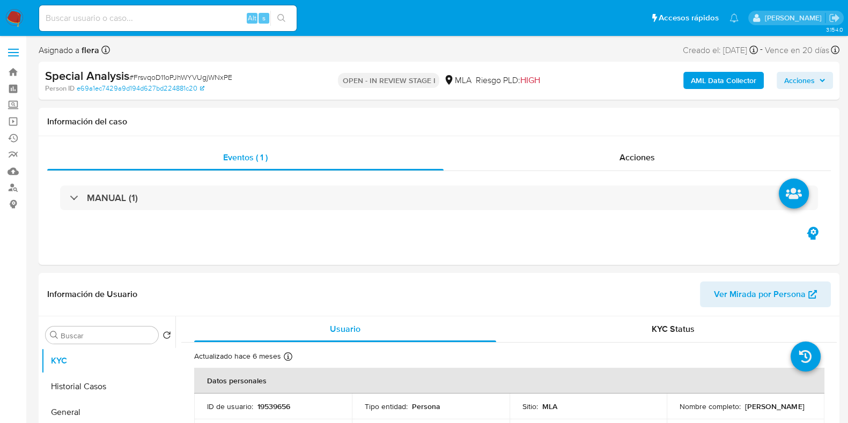
select select "10"
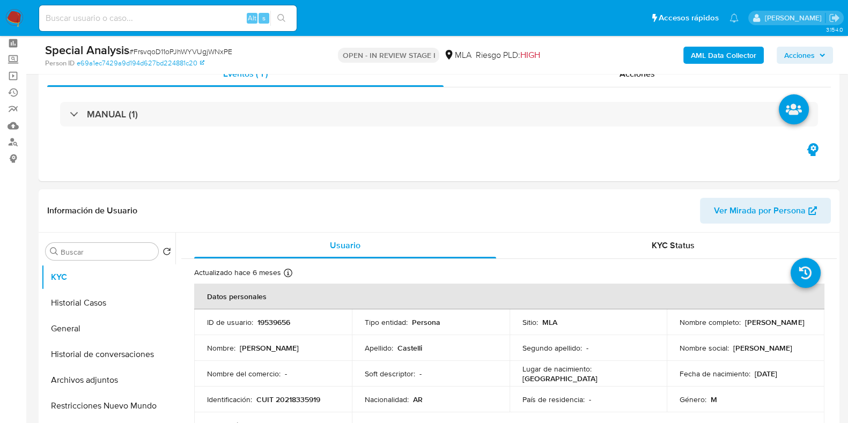
scroll to position [66, 0]
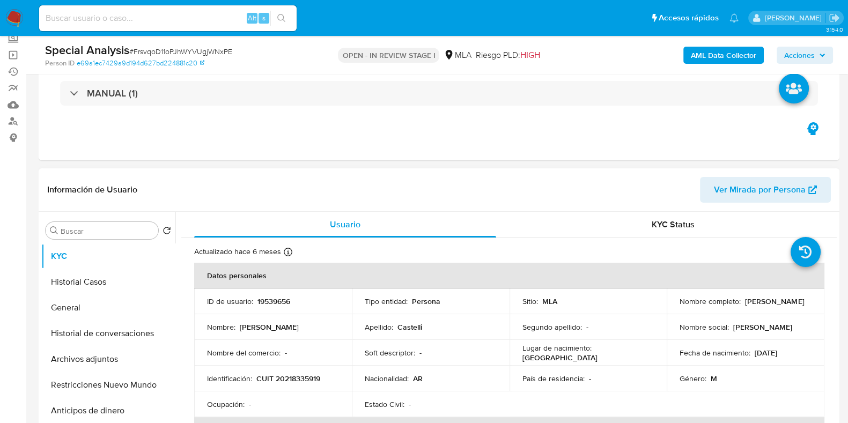
click at [278, 299] on p "19539656" at bounding box center [273, 302] width 33 height 10
copy p "19539656"
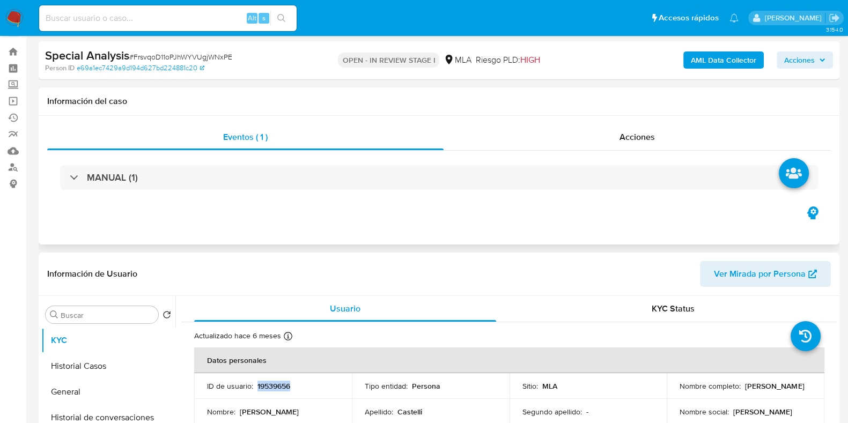
scroll to position [0, 0]
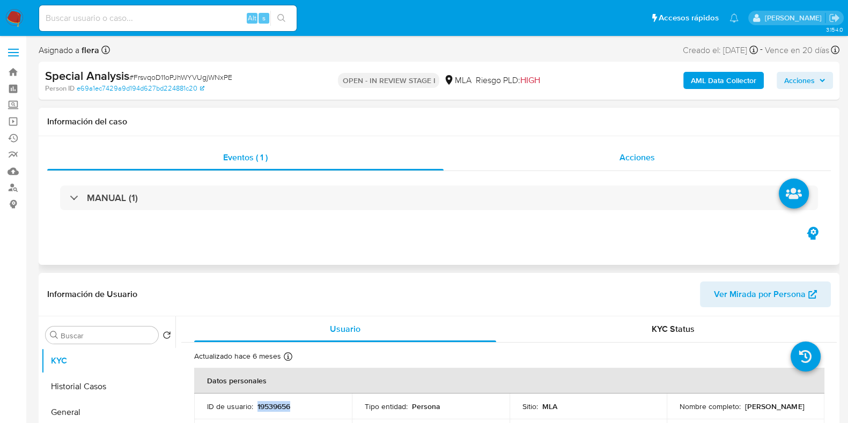
click at [633, 152] on span "Acciones" at bounding box center [636, 157] width 35 height 12
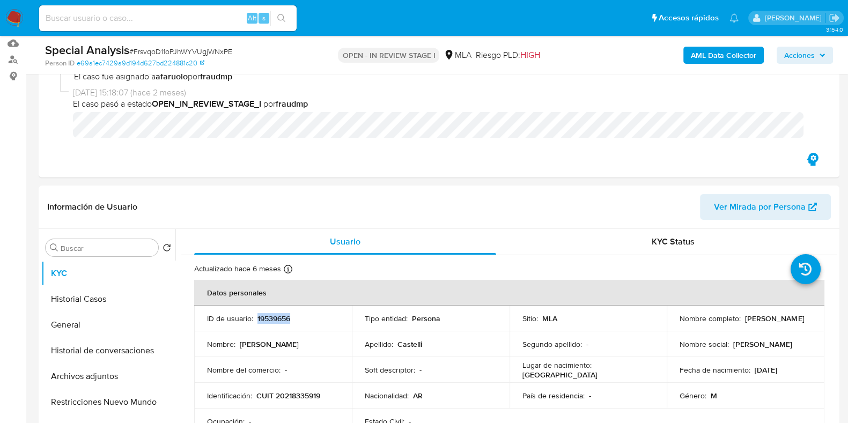
scroll to position [134, 0]
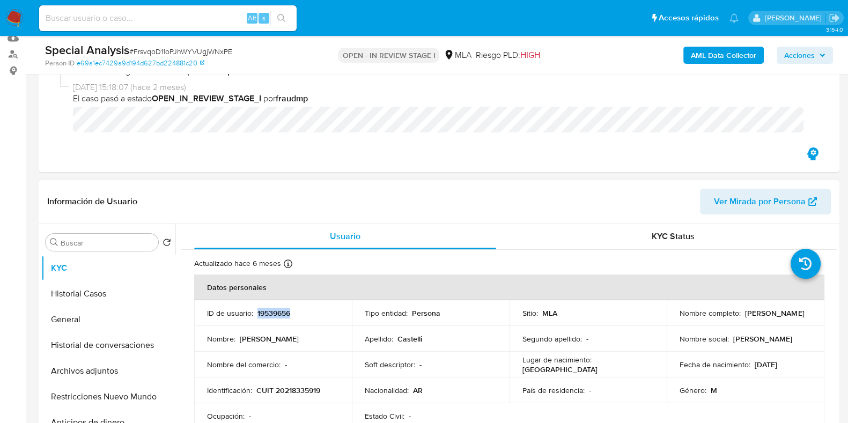
copy p "19539656"
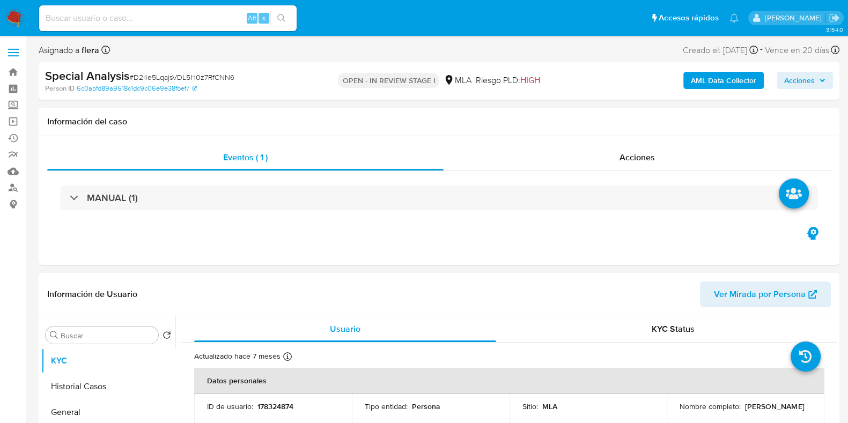
select select "10"
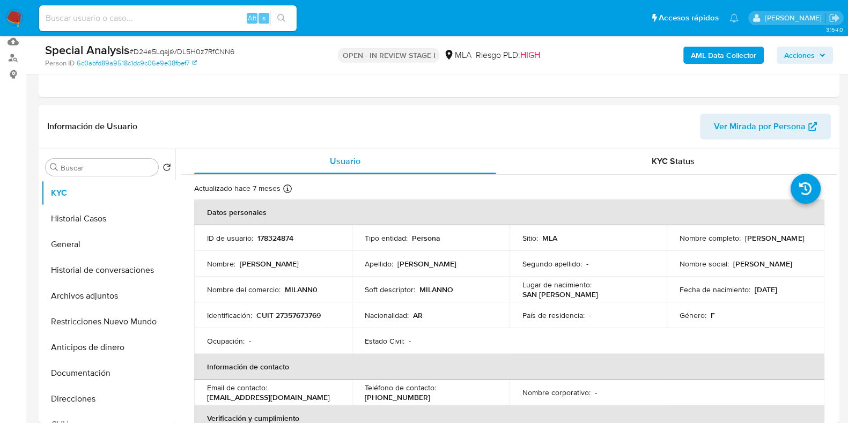
scroll to position [134, 0]
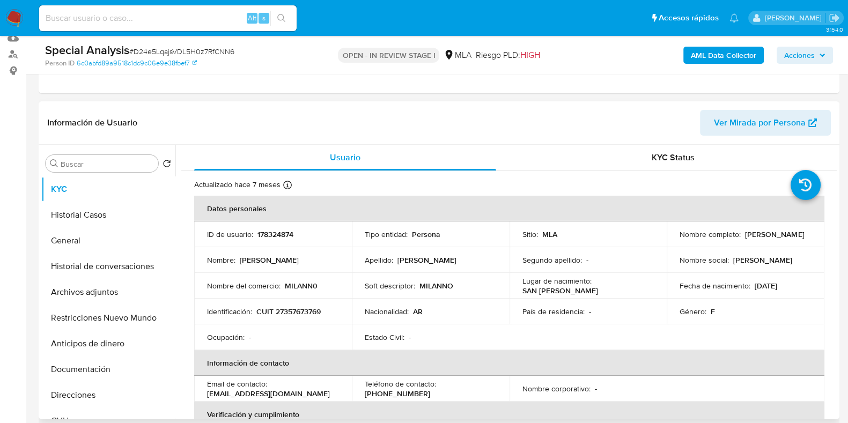
click at [279, 233] on p "178324874" at bounding box center [275, 234] width 36 height 10
copy p "178324874"
